Goal: Task Accomplishment & Management: Manage account settings

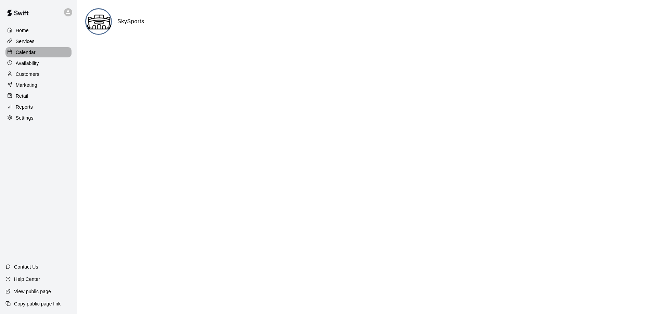
click at [37, 49] on div "Calendar" at bounding box center [38, 52] width 66 height 10
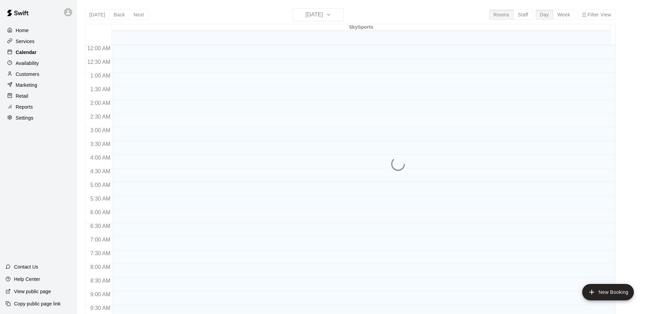
scroll to position [277, 0]
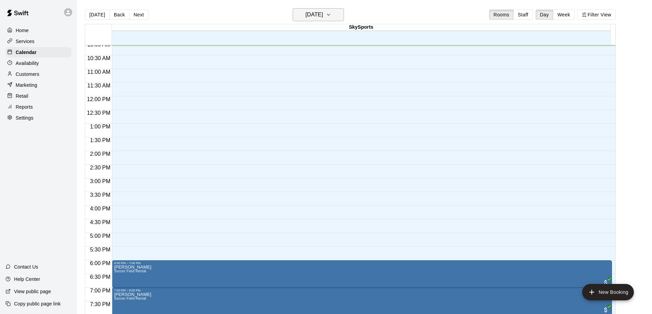
click at [343, 16] on button "[DATE]" at bounding box center [317, 14] width 51 height 13
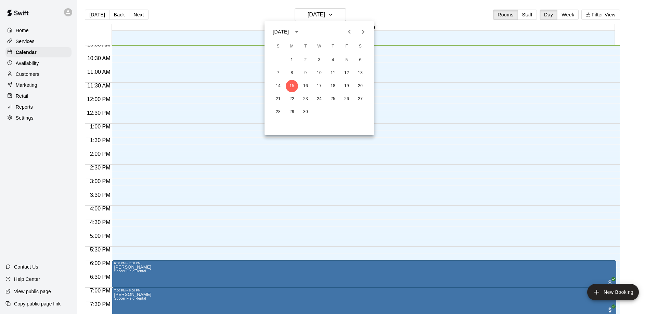
click at [574, 9] on div at bounding box center [328, 157] width 657 height 314
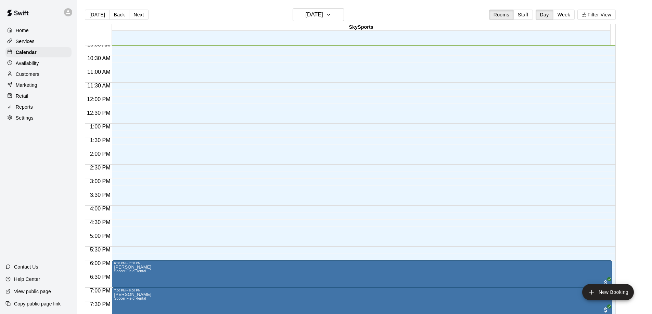
click at [573, 13] on button "Week" at bounding box center [564, 15] width 22 height 10
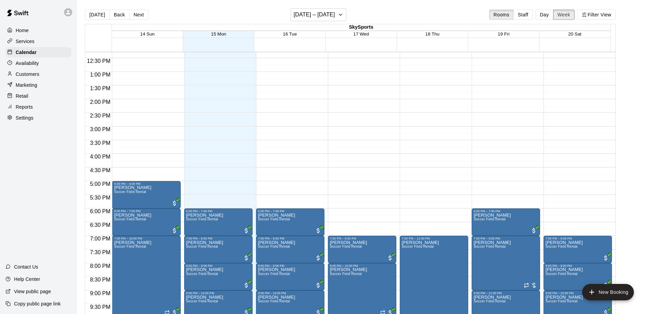
scroll to position [319, 0]
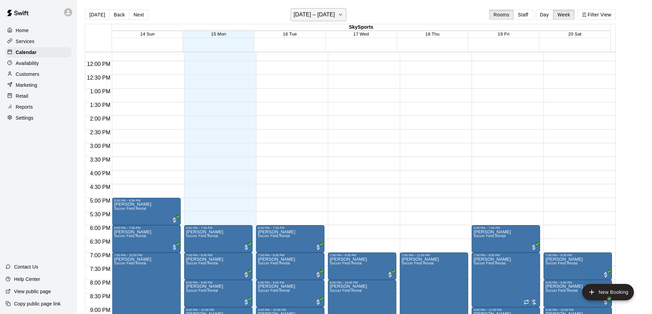
click at [343, 17] on icon "button" at bounding box center [340, 15] width 5 height 8
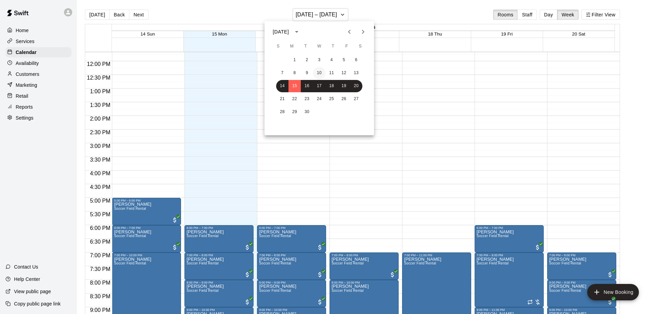
click at [322, 72] on button "10" at bounding box center [319, 73] width 12 height 12
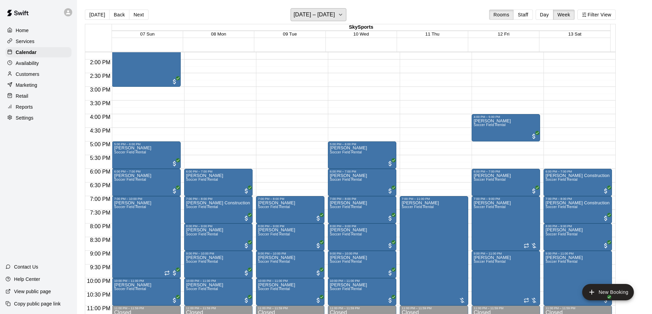
scroll to position [388, 0]
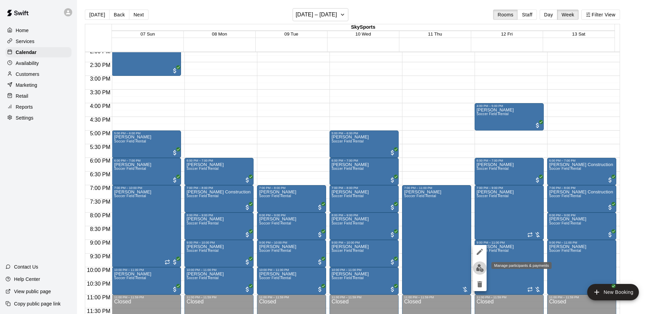
click at [477, 268] on img "edit" at bounding box center [480, 268] width 8 height 8
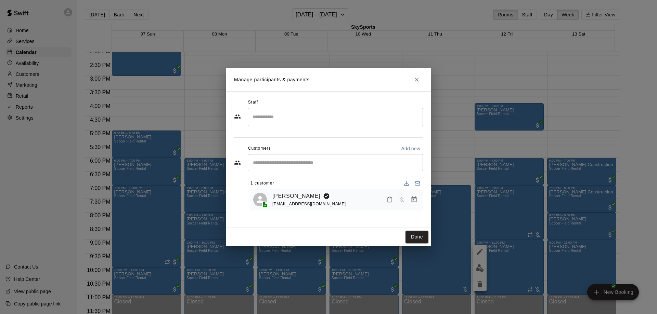
click at [300, 117] on input "Search staff" at bounding box center [335, 117] width 169 height 12
click at [310, 100] on div "Staff" at bounding box center [328, 102] width 189 height 11
click at [314, 167] on div "​" at bounding box center [335, 162] width 175 height 17
click at [416, 199] on icon "Manage bookings & payment" at bounding box center [413, 200] width 5 height 6
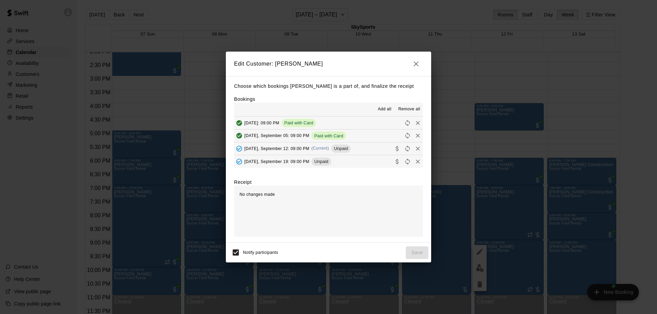
click at [347, 149] on span "Unpaid" at bounding box center [340, 148] width 19 height 5
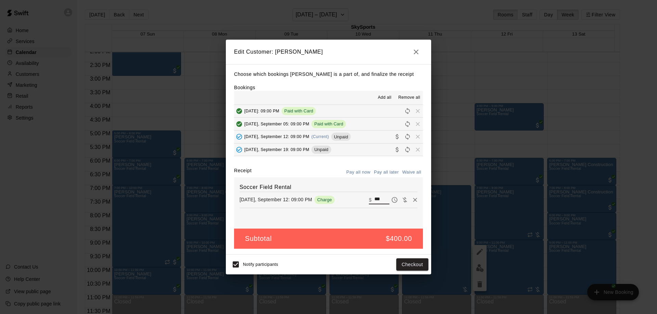
click at [374, 196] on input "***" at bounding box center [381, 200] width 15 height 9
type input "***"
click at [422, 260] on button "Checkout" at bounding box center [412, 265] width 32 height 13
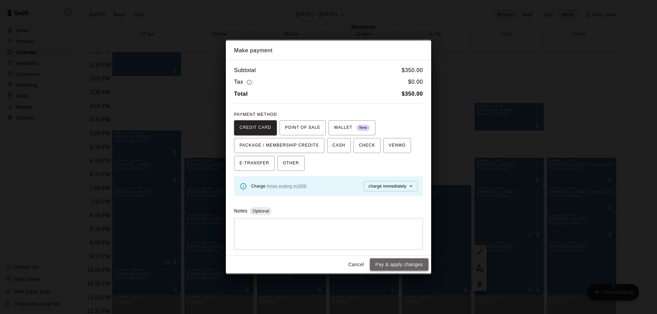
click at [420, 262] on button "Pay & apply changes" at bounding box center [399, 265] width 58 height 13
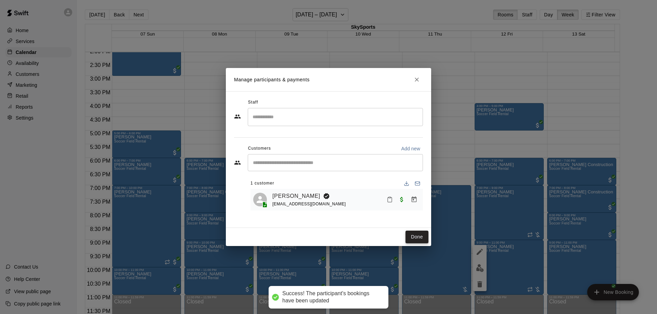
click at [414, 237] on button "Done" at bounding box center [416, 237] width 23 height 13
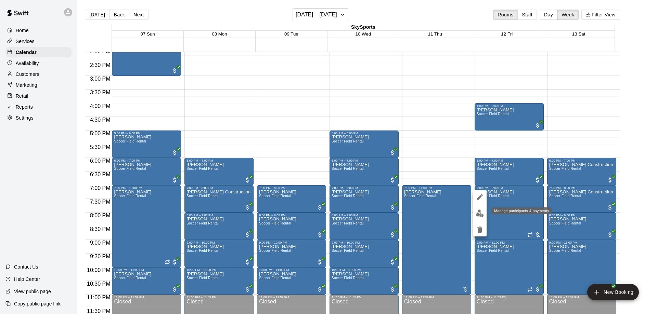
click at [480, 215] on img "edit" at bounding box center [480, 214] width 8 height 8
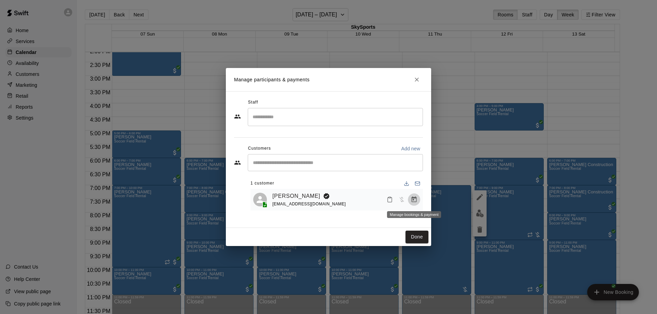
click at [413, 198] on icon "Manage bookings & payment" at bounding box center [413, 200] width 5 height 6
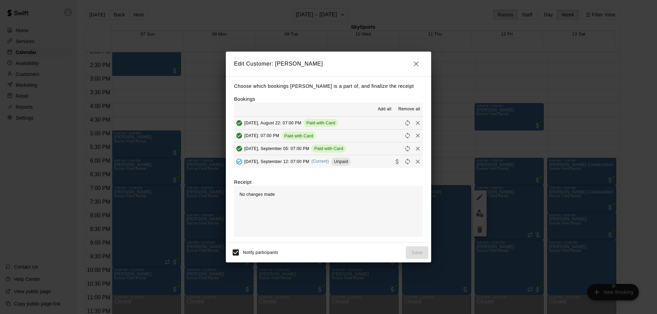
click at [341, 161] on span "Unpaid" at bounding box center [340, 161] width 19 height 5
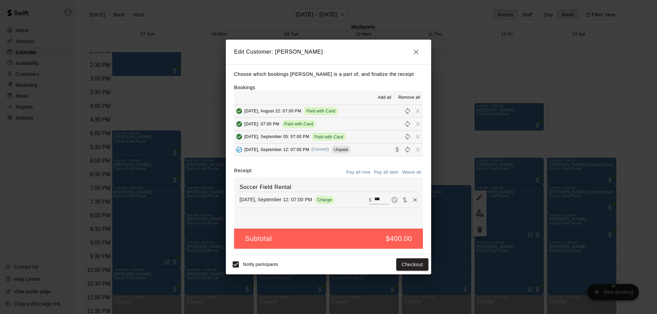
click at [375, 200] on input "***" at bounding box center [381, 200] width 15 height 9
type input "***"
click at [407, 264] on button "Checkout" at bounding box center [412, 265] width 32 height 13
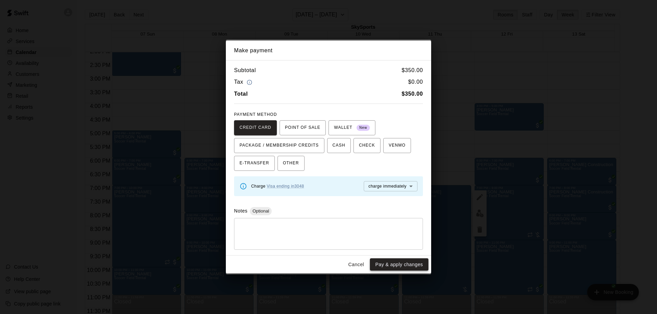
click at [407, 264] on button "Pay & apply changes" at bounding box center [399, 265] width 58 height 13
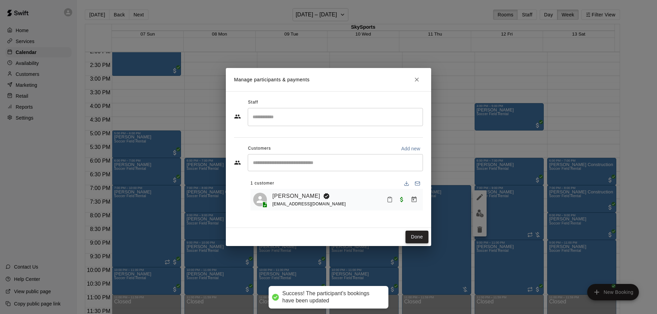
click at [407, 232] on button "Done" at bounding box center [416, 237] width 23 height 13
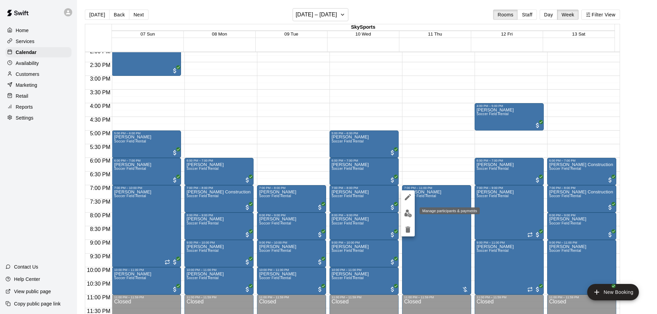
click at [411, 215] on img "edit" at bounding box center [408, 214] width 8 height 8
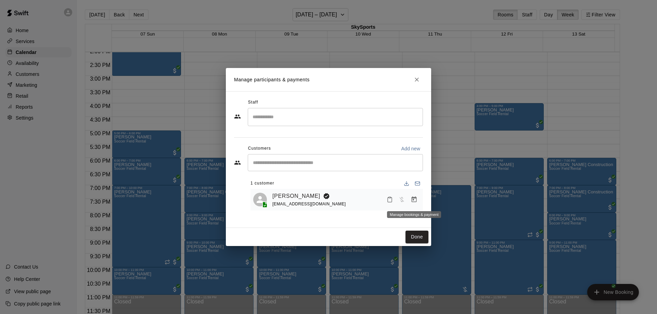
click at [412, 198] on icon "Manage bookings & payment" at bounding box center [413, 200] width 5 height 6
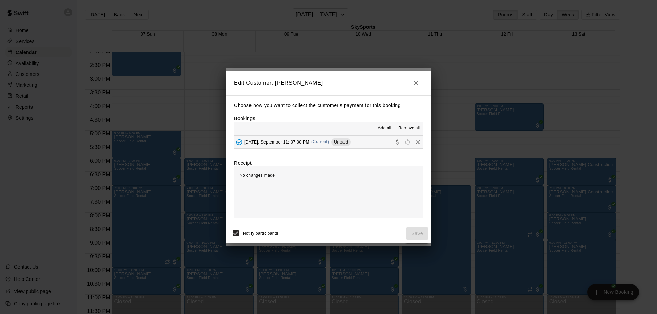
click at [351, 145] on span "Unpaid" at bounding box center [340, 142] width 19 height 5
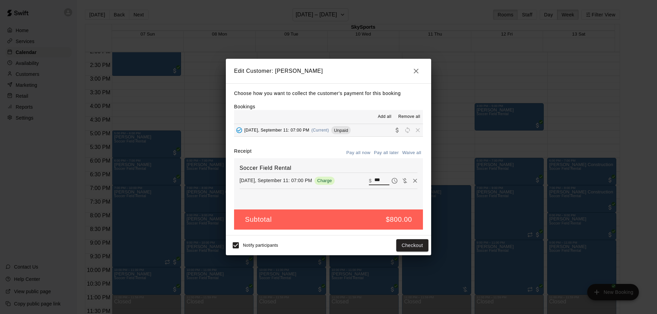
click at [374, 178] on input "***" at bounding box center [381, 180] width 15 height 9
type input "***"
click at [419, 241] on button "Checkout" at bounding box center [412, 245] width 32 height 13
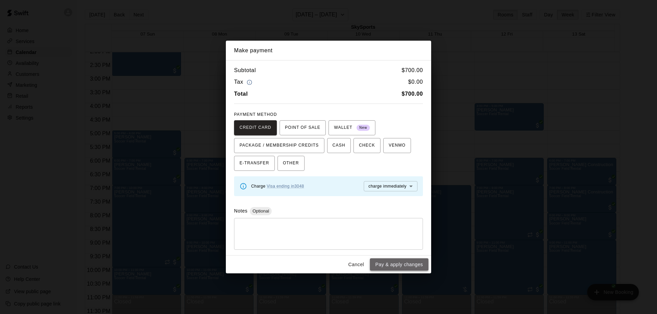
click at [417, 262] on button "Pay & apply changes" at bounding box center [399, 265] width 58 height 13
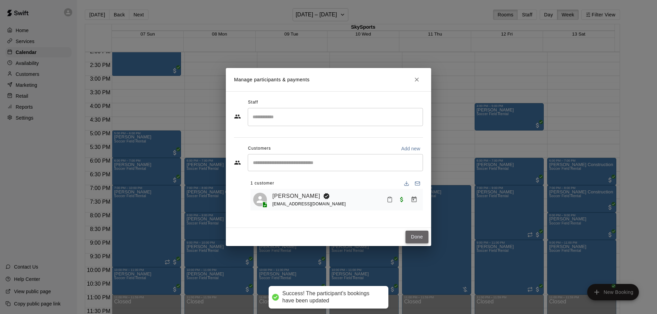
click at [409, 236] on button "Done" at bounding box center [416, 237] width 23 height 13
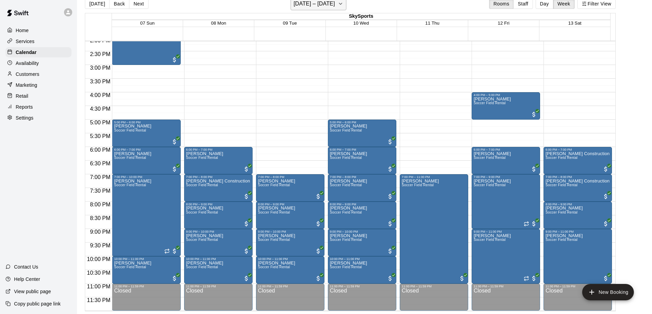
click at [335, 5] on h6 "[DATE] – [DATE]" at bounding box center [313, 4] width 41 height 10
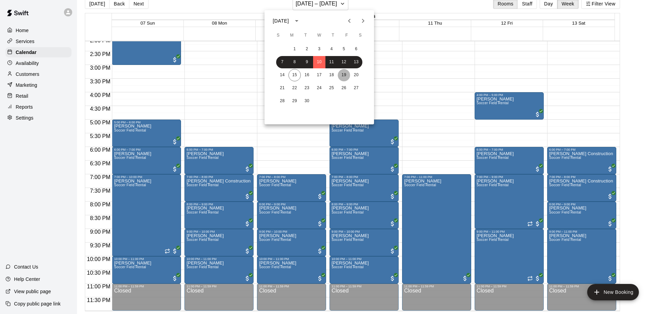
click at [349, 73] on button "19" at bounding box center [344, 75] width 12 height 12
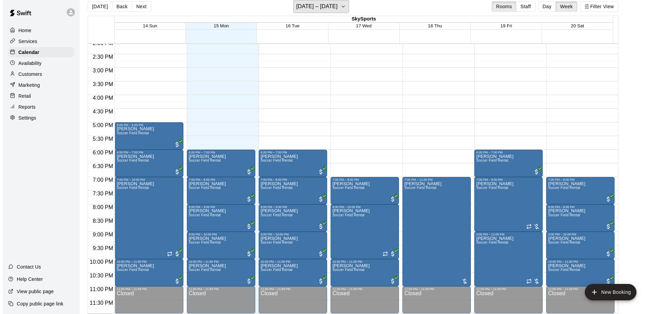
scroll to position [11, 0]
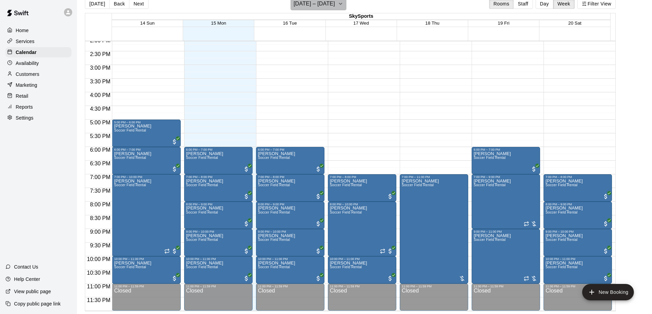
click at [335, 2] on h6 "[DATE] – [DATE]" at bounding box center [313, 4] width 41 height 10
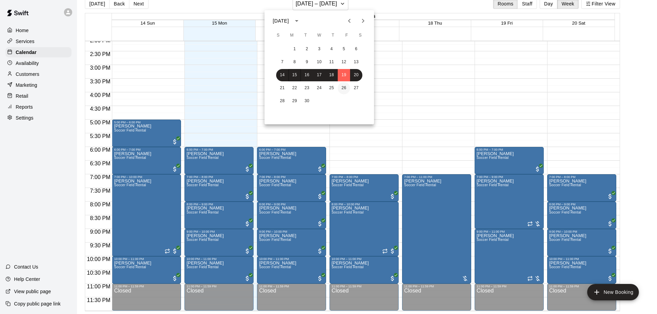
click at [339, 87] on button "26" at bounding box center [344, 88] width 12 height 12
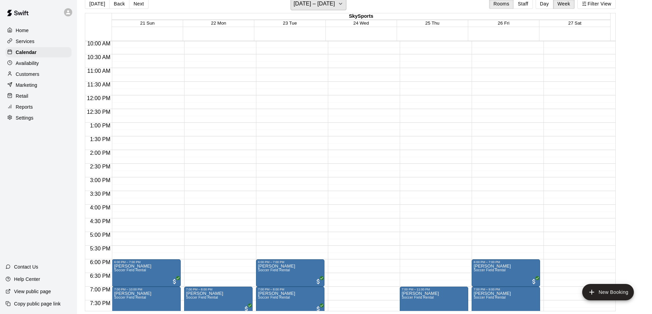
scroll to position [285, 0]
